Goal: Transaction & Acquisition: Purchase product/service

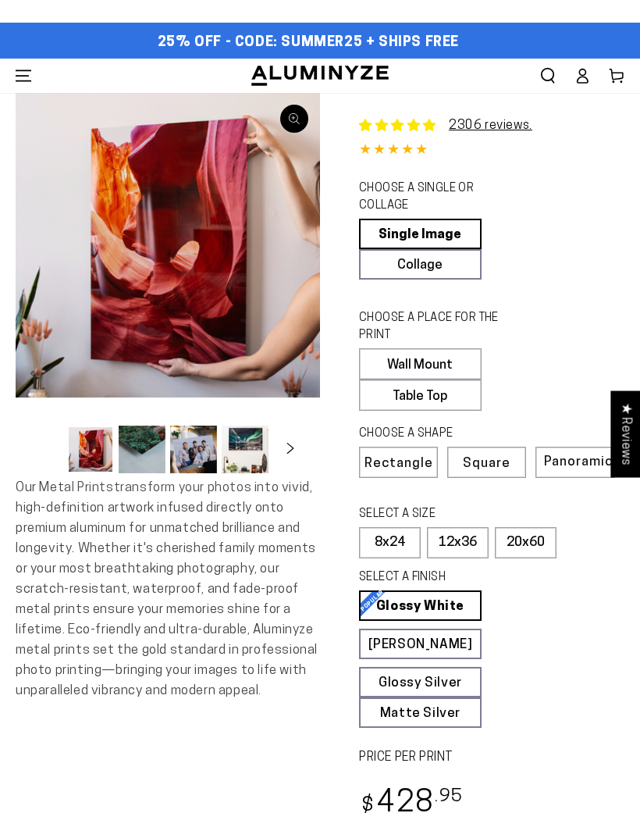
select select "**********"
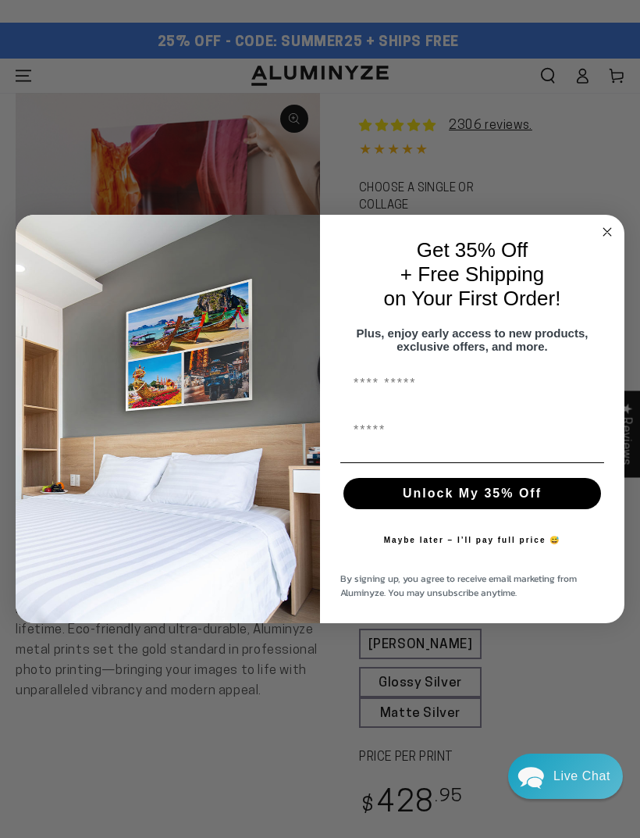
click at [603, 226] on circle "Close dialog" at bounding box center [608, 231] width 18 height 18
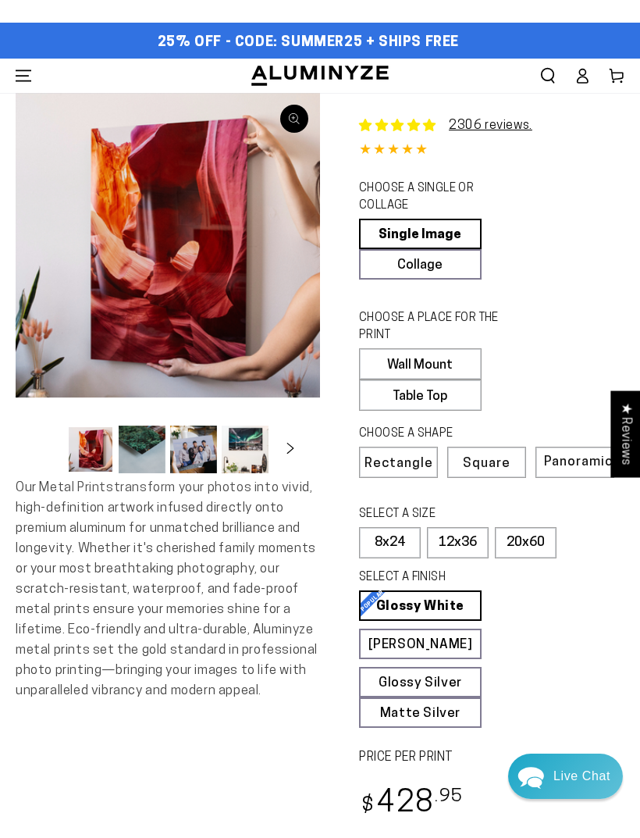
click at [443, 676] on link "Glossy Silver Glossy Silver Our silver gloss produces uniquely luminous prints …" at bounding box center [420, 682] width 123 height 30
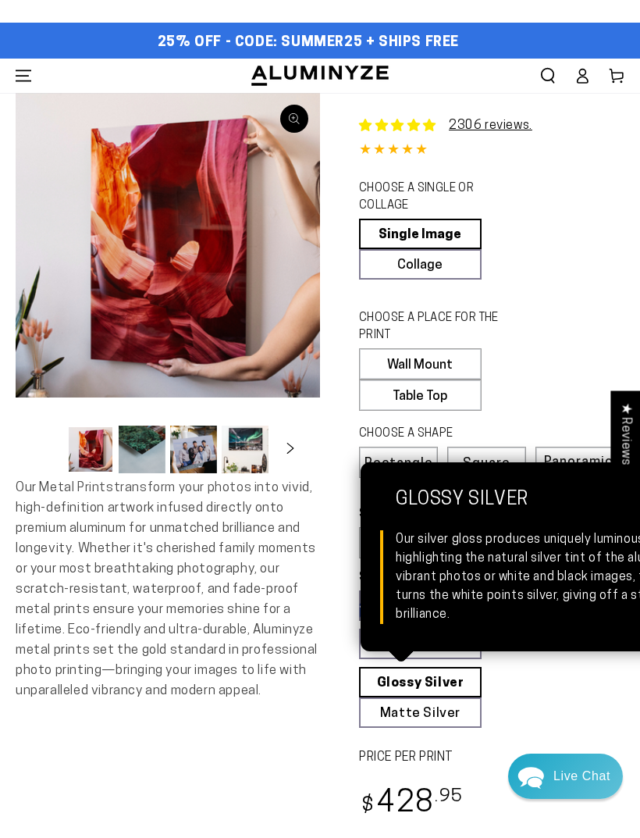
click at [533, 693] on fieldset "SELECT A FINISH Learn more Glossy White Glossy White Our bright white glossy su…" at bounding box center [486, 648] width 255 height 158
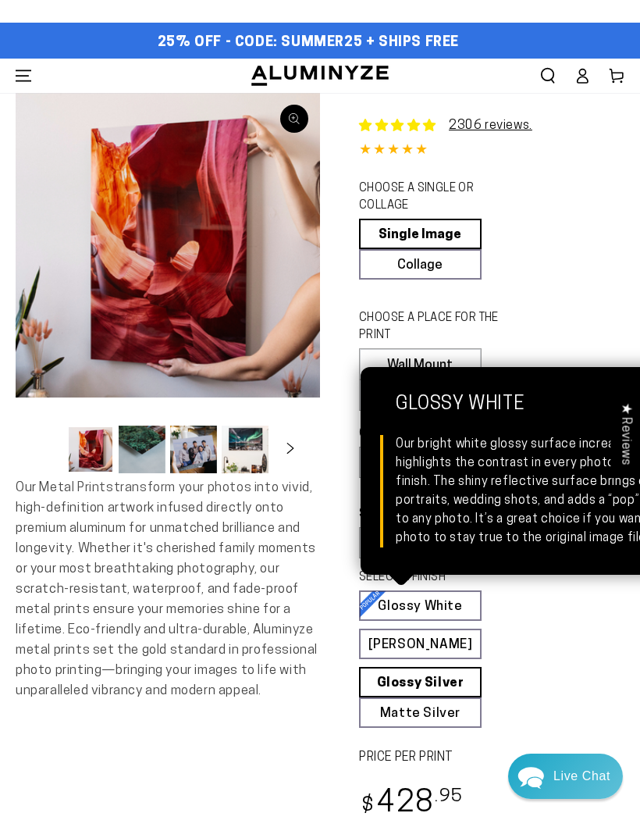
click at [459, 600] on link "Glossy White Glossy White Our bright white glossy surface increases color satur…" at bounding box center [420, 605] width 123 height 30
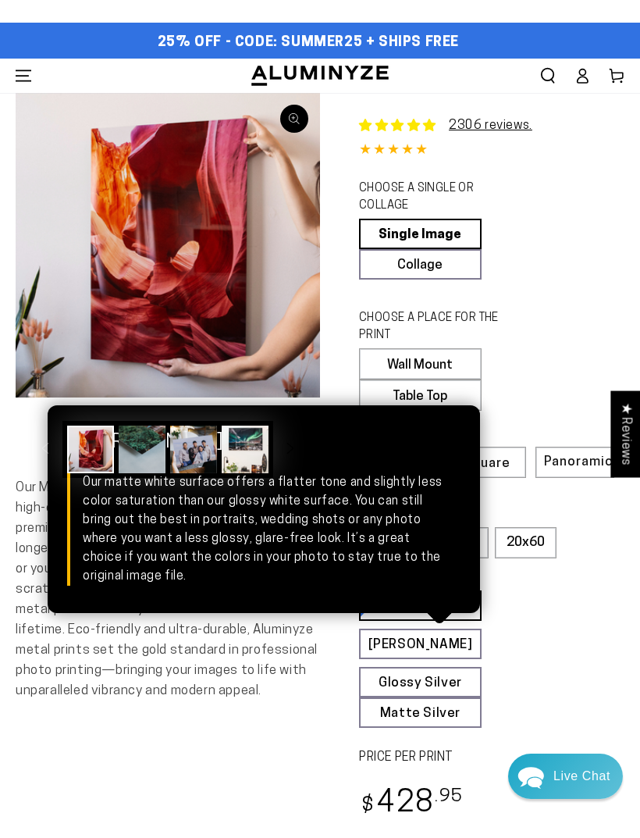
click at [452, 639] on link "[PERSON_NAME] Matte White Our matte white surface offers a flatter tone and sli…" at bounding box center [420, 643] width 123 height 30
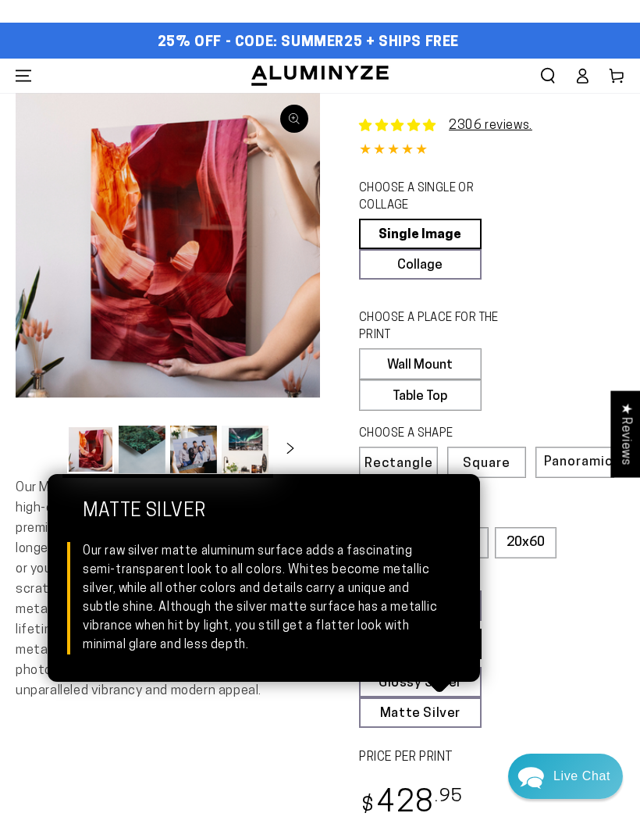
click at [437, 707] on link "Matte Silver Matte Silver Our raw silver matte aluminum surface adds a fascinat…" at bounding box center [420, 712] width 123 height 30
click at [556, 588] on fieldset "SELECT A FINISH Learn more Glossy White Glossy White Our bright white glossy su…" at bounding box center [486, 648] width 255 height 158
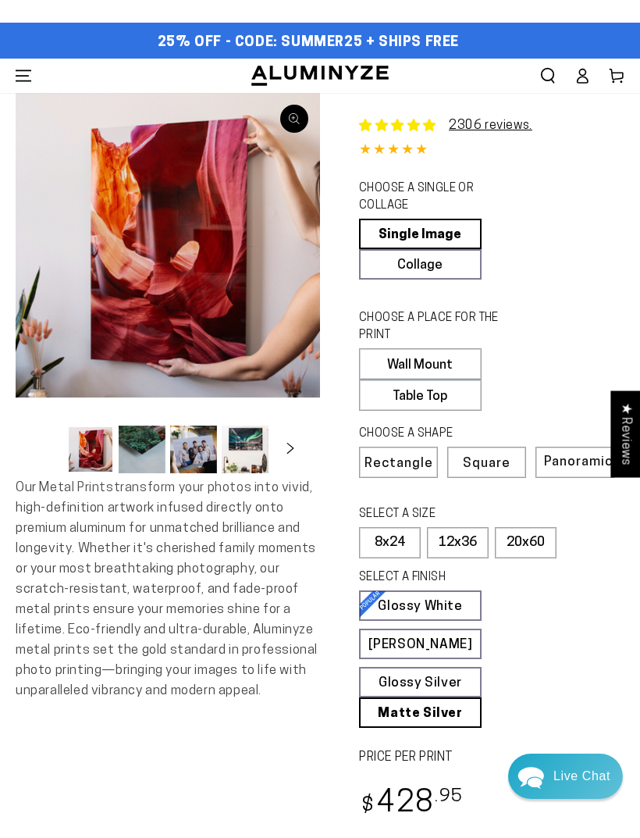
click at [410, 457] on span "Rectangle" at bounding box center [399, 463] width 69 height 13
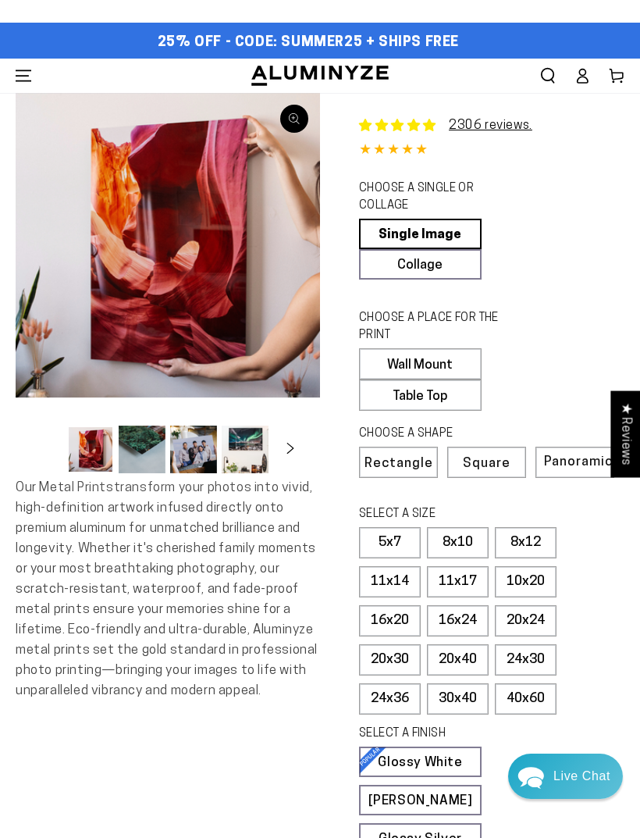
click at [607, 661] on fieldset "SELECT A SIZE Learn more 5x7 8x10" at bounding box center [486, 614] width 255 height 216
click at [526, 656] on label "24x30" at bounding box center [526, 659] width 62 height 31
